Goal: Transaction & Acquisition: Purchase product/service

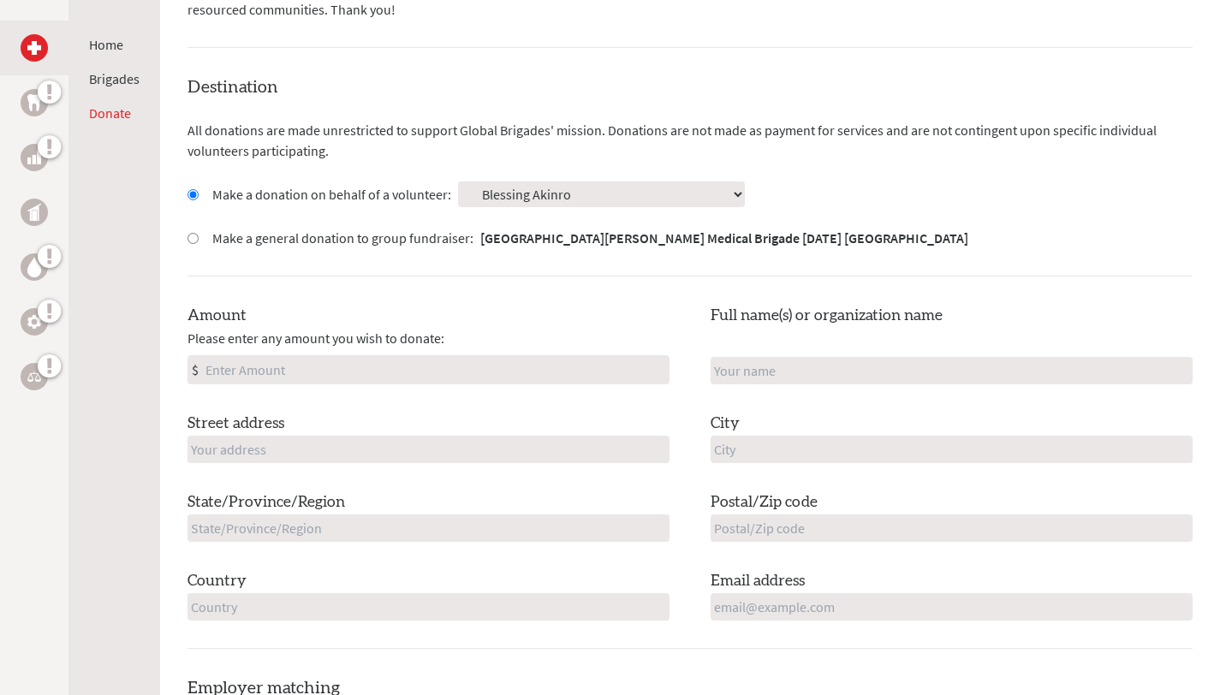
scroll to position [414, 0]
click at [367, 360] on input "Amount" at bounding box center [435, 371] width 467 height 27
type input "250"
click at [797, 378] on input "text" at bounding box center [951, 372] width 482 height 27
type input "Blessing Akinro"
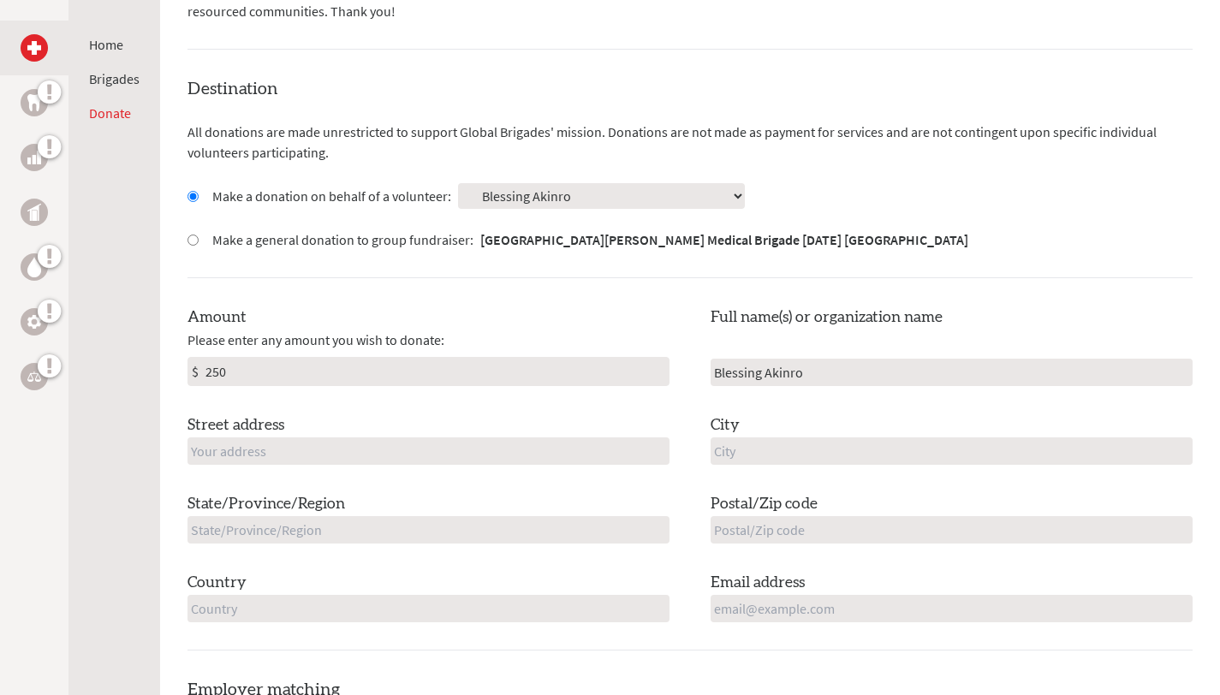
click at [365, 455] on input "text" at bounding box center [428, 450] width 482 height 27
type input "[STREET_ADDRESS]"
click at [848, 455] on input "text" at bounding box center [951, 450] width 482 height 27
type input "[GEOGRAPHIC_DATA]"
click at [415, 537] on input "text" at bounding box center [428, 529] width 482 height 27
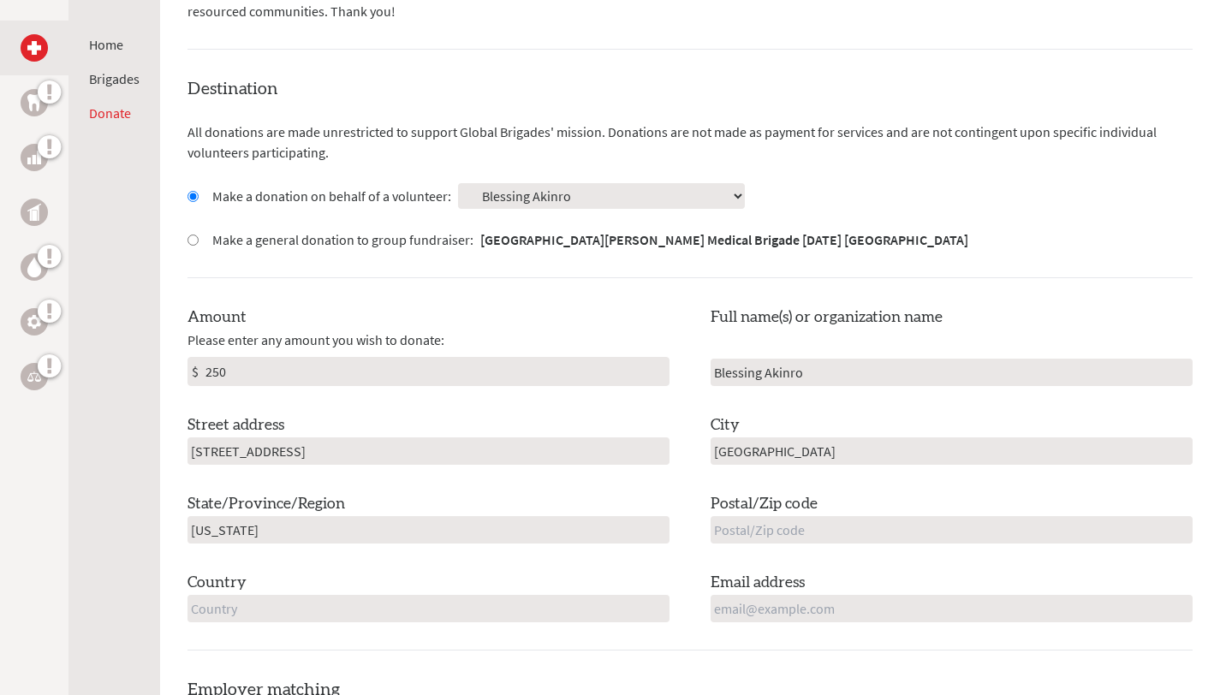
type input "[US_STATE]"
click at [806, 530] on input "text" at bounding box center [951, 529] width 482 height 27
type input "46268"
click at [427, 628] on div "Destination All donations are made unrestricted to support Global Brigades' mis…" at bounding box center [689, 364] width 1005 height 574
click at [427, 598] on input "text" at bounding box center [428, 608] width 482 height 27
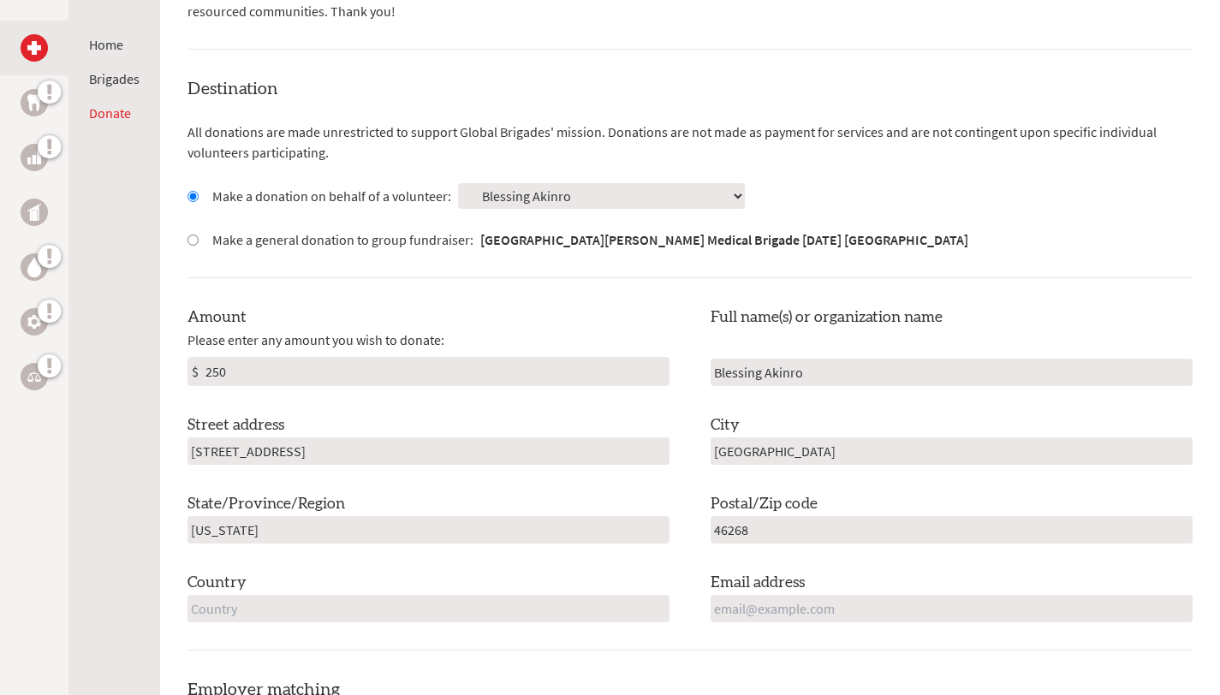
type input "[GEOGRAPHIC_DATA]"
type input "[EMAIL_ADDRESS][DOMAIN_NAME]"
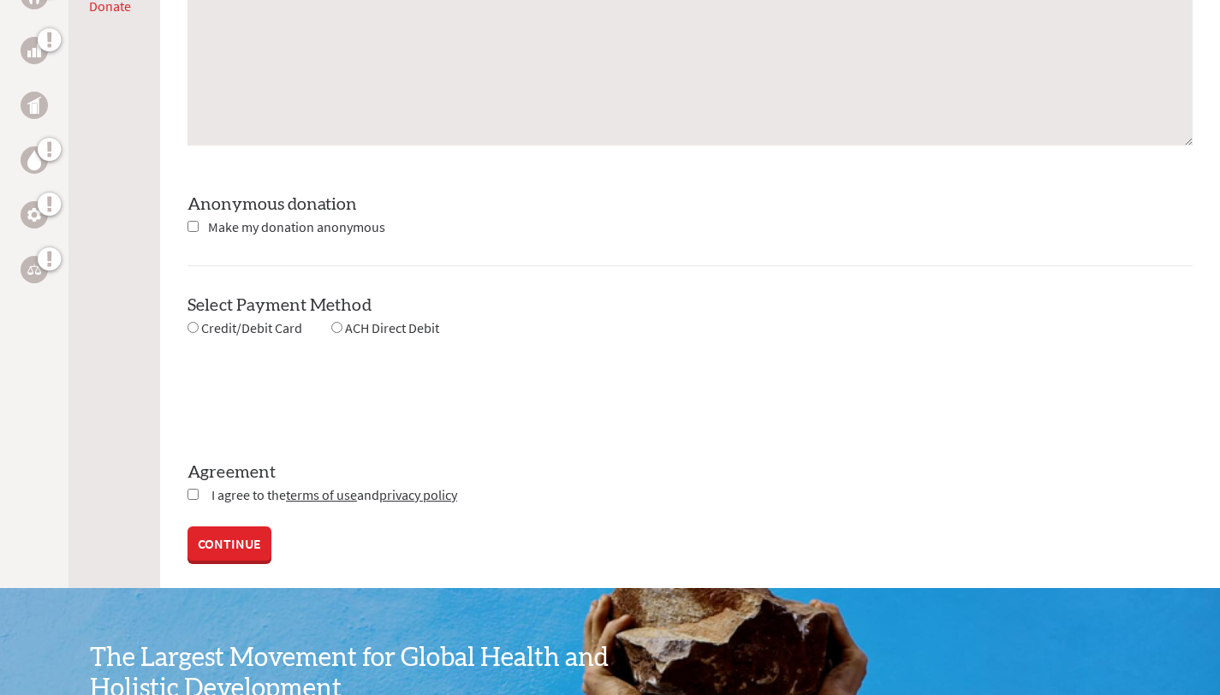
scroll to position [1475, 0]
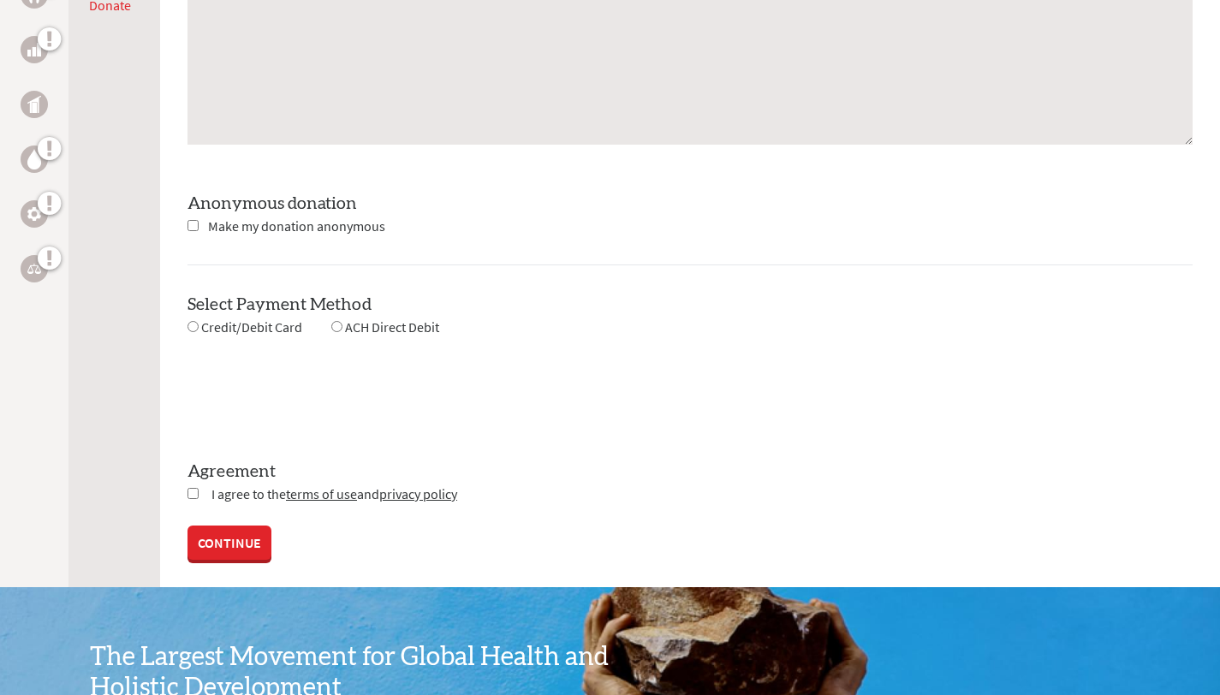
click at [189, 325] on input "radio" at bounding box center [192, 326] width 11 height 11
radio input "true"
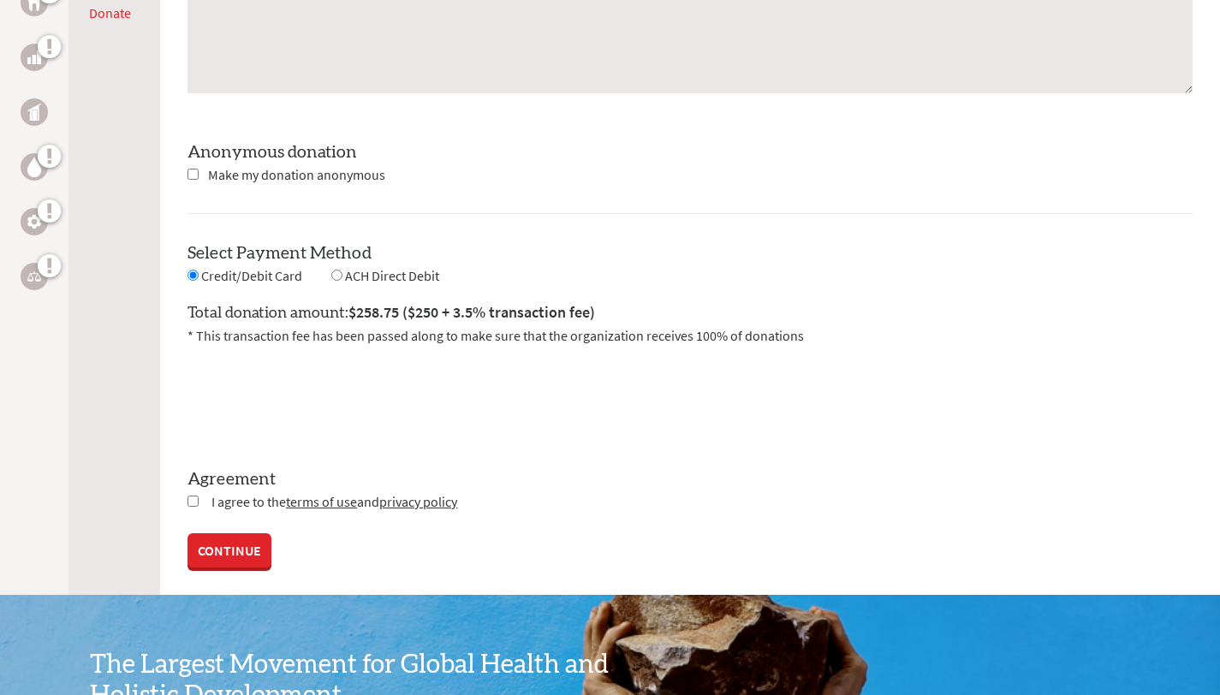
scroll to position [1531, 0]
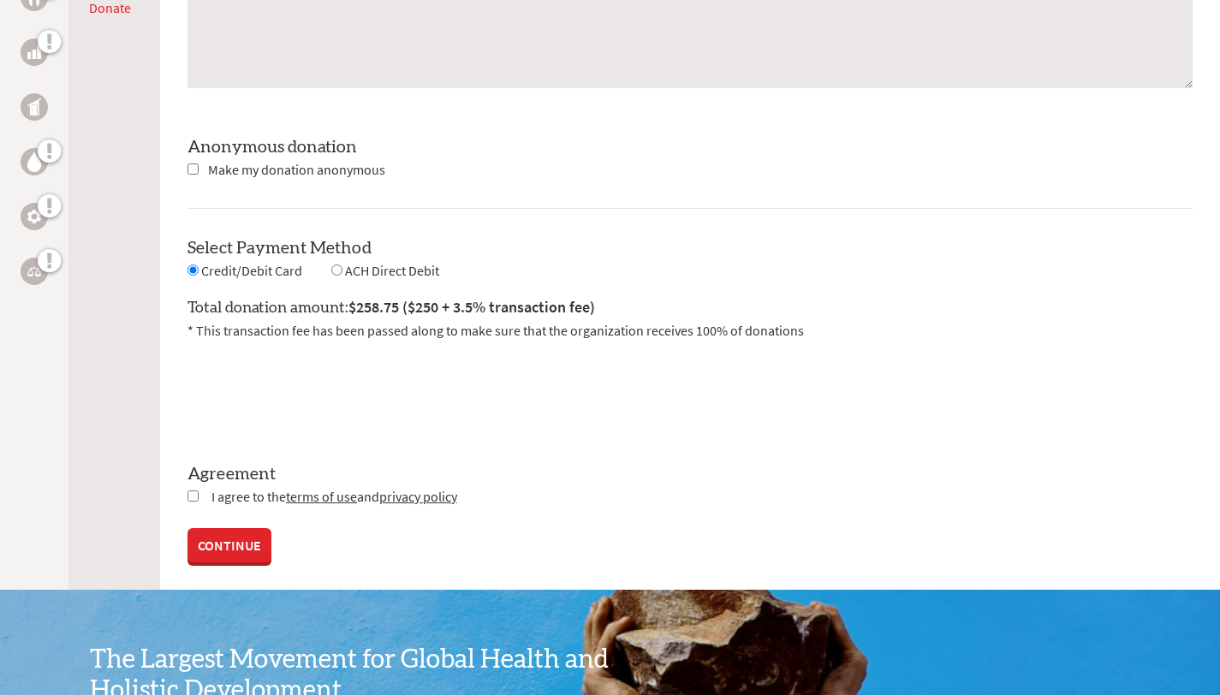
click at [193, 491] on input "checkbox" at bounding box center [192, 496] width 11 height 11
checkbox input "true"
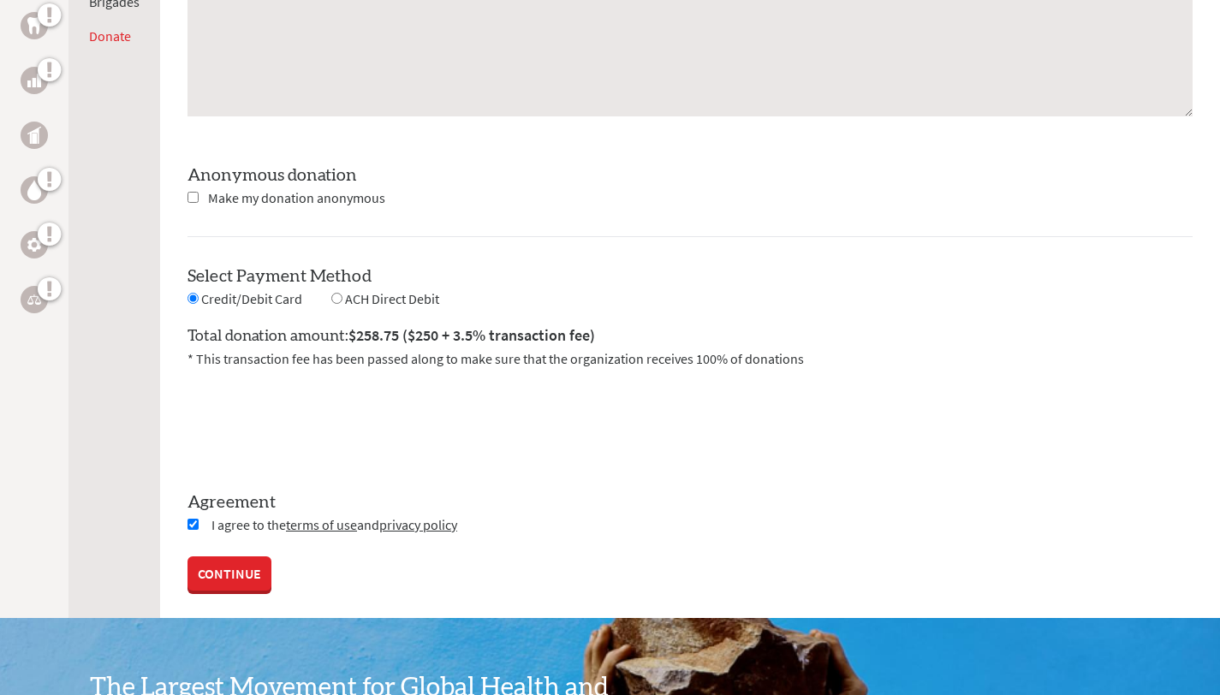
scroll to position [1474, 0]
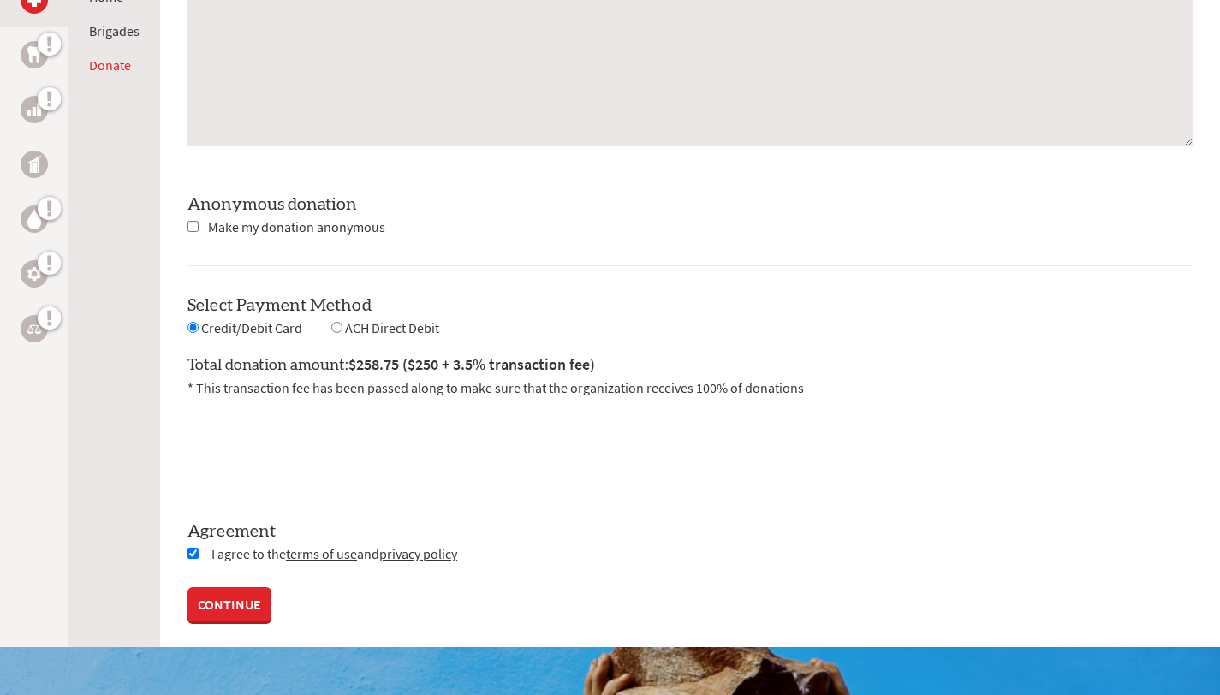
click at [244, 598] on link "CONTINUE" at bounding box center [229, 604] width 84 height 34
